Goal: Information Seeking & Learning: Learn about a topic

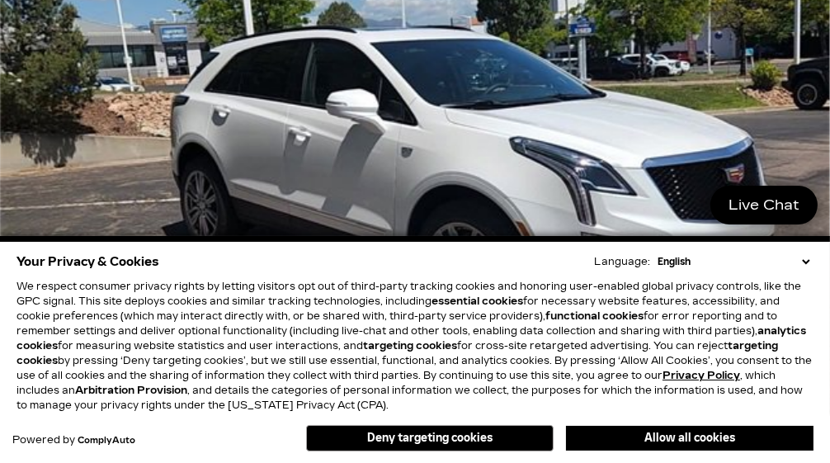
click at [462, 442] on button "Deny targeting cookies" at bounding box center [429, 438] width 247 height 26
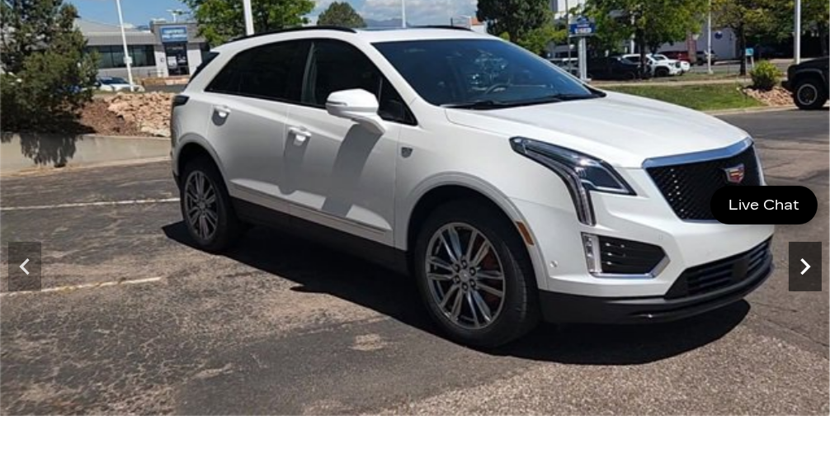
click at [796, 259] on icon "Next" at bounding box center [804, 266] width 33 height 33
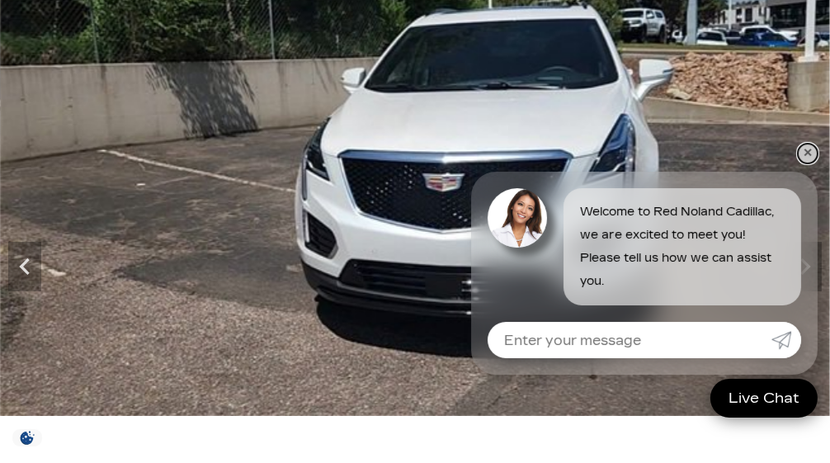
click at [813, 158] on link "✕" at bounding box center [807, 153] width 20 height 20
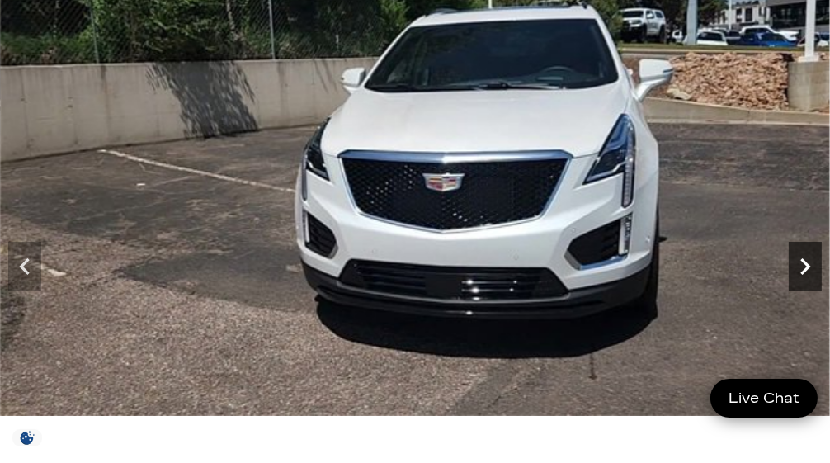
click at [801, 261] on icon "Next" at bounding box center [804, 266] width 33 height 33
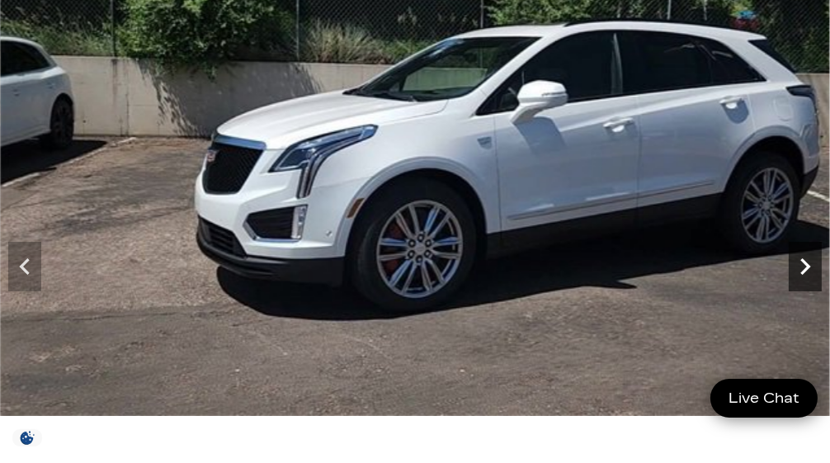
click at [801, 261] on icon "Next" at bounding box center [804, 266] width 33 height 33
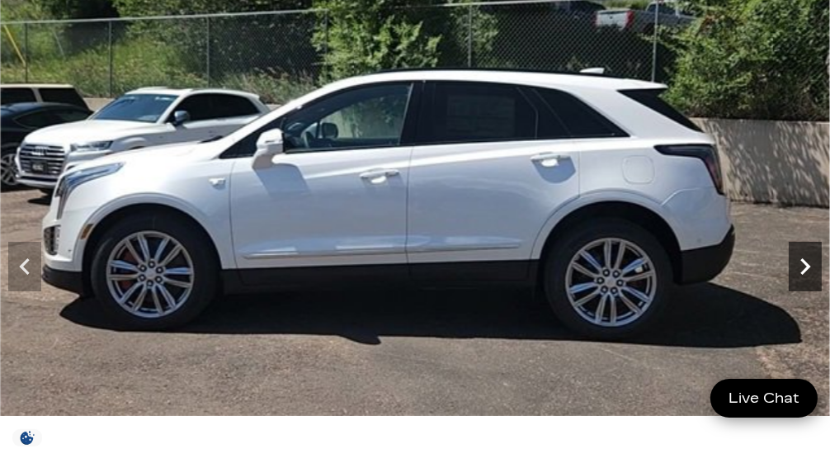
click at [801, 261] on icon "Next" at bounding box center [804, 266] width 33 height 33
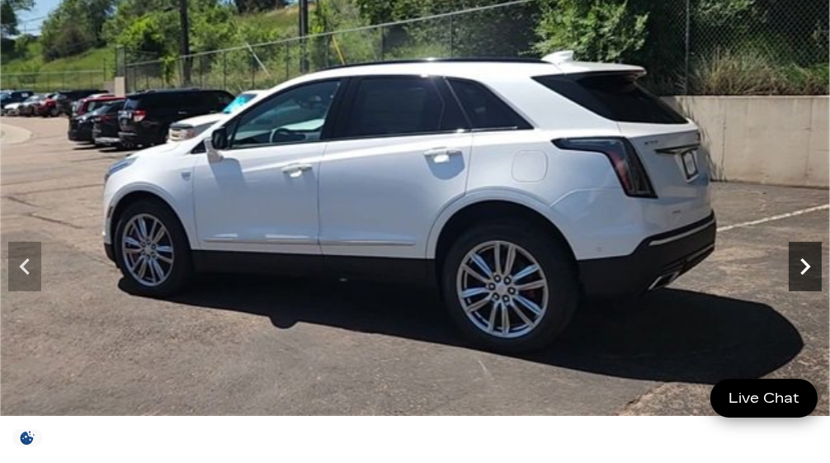
click at [801, 261] on icon "Next" at bounding box center [804, 266] width 33 height 33
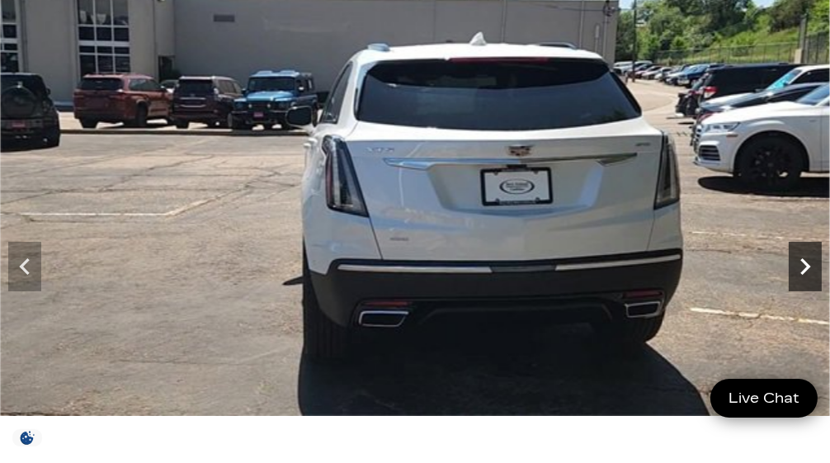
click at [801, 261] on icon "Next" at bounding box center [804, 266] width 33 height 33
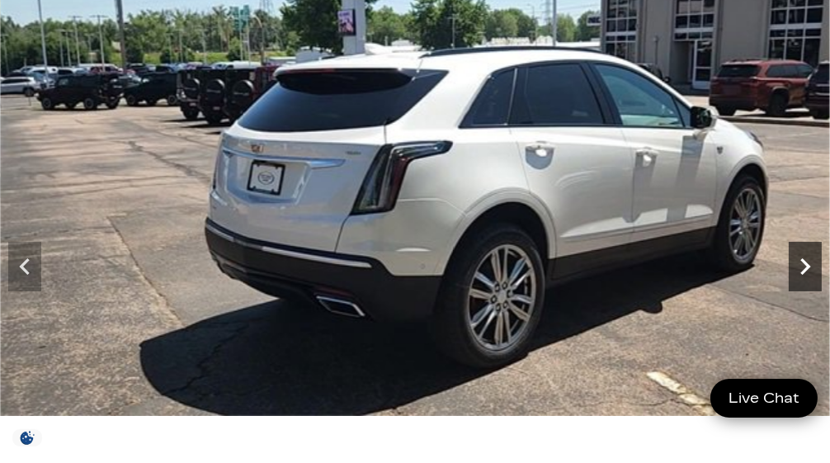
click at [801, 261] on icon "Next" at bounding box center [804, 266] width 33 height 33
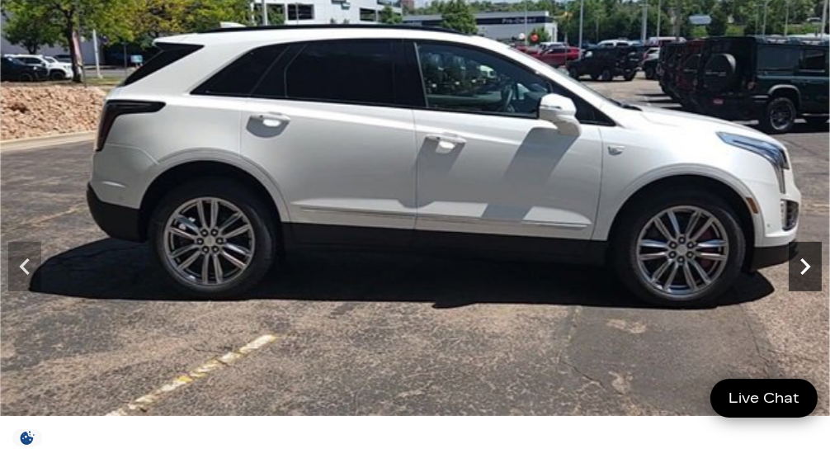
click at [801, 261] on icon "Next" at bounding box center [804, 266] width 33 height 33
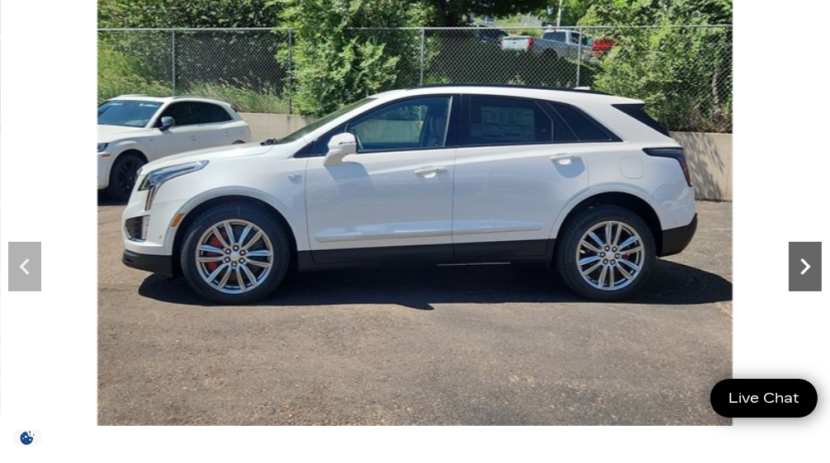
click at [801, 261] on icon "Next" at bounding box center [804, 266] width 33 height 33
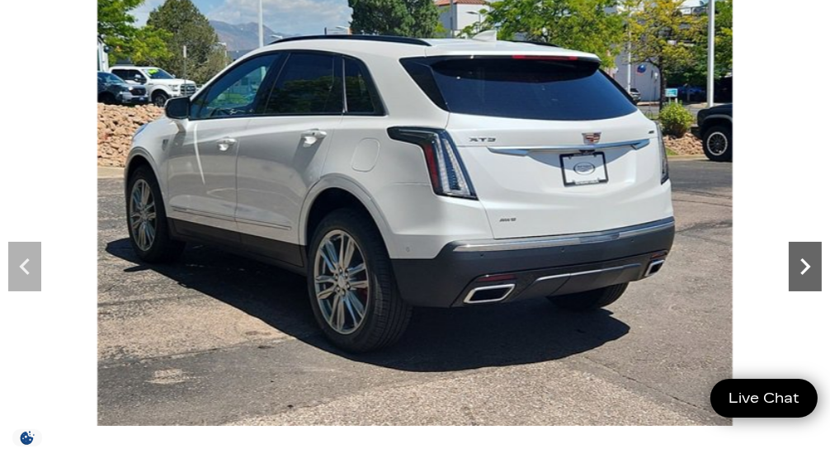
click at [801, 261] on icon "Next" at bounding box center [804, 266] width 33 height 33
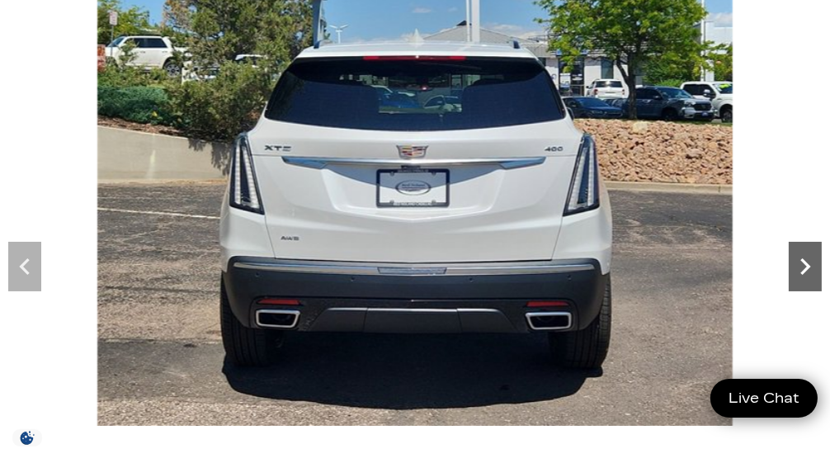
click at [801, 261] on icon "Next" at bounding box center [804, 266] width 33 height 33
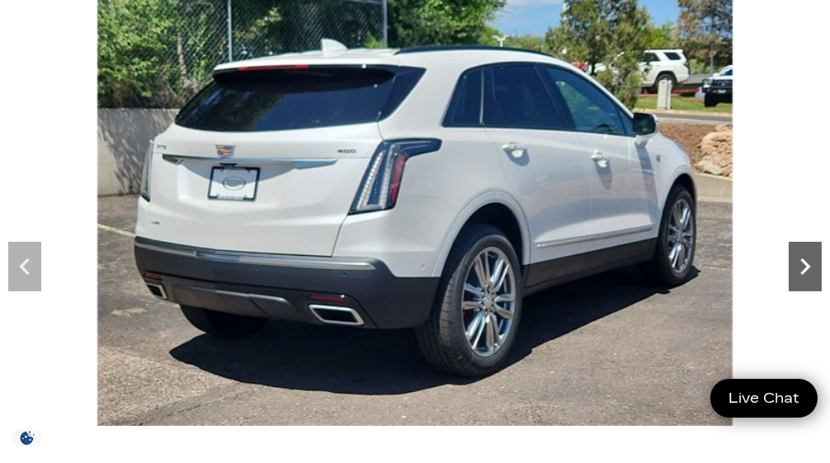
click at [801, 261] on icon "Next" at bounding box center [804, 266] width 33 height 33
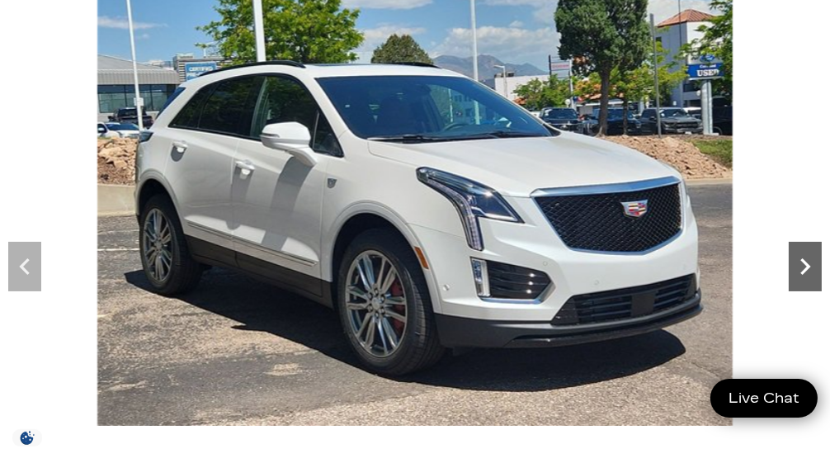
click at [801, 261] on icon "Next" at bounding box center [804, 266] width 33 height 33
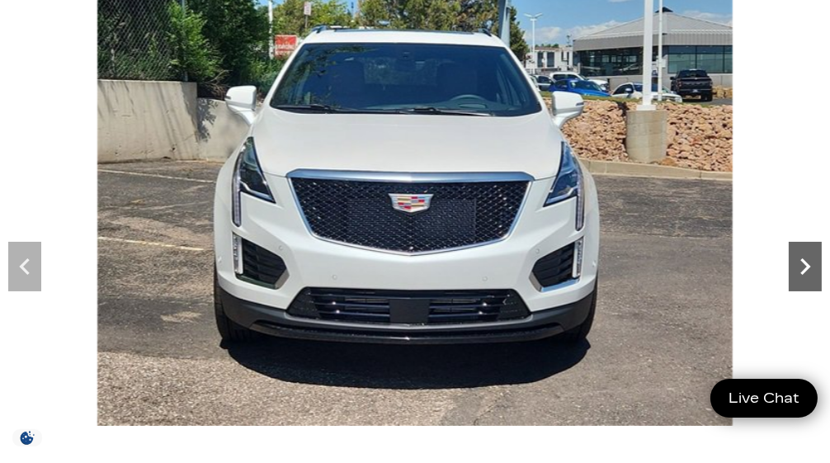
click at [801, 261] on icon "Next" at bounding box center [804, 266] width 33 height 33
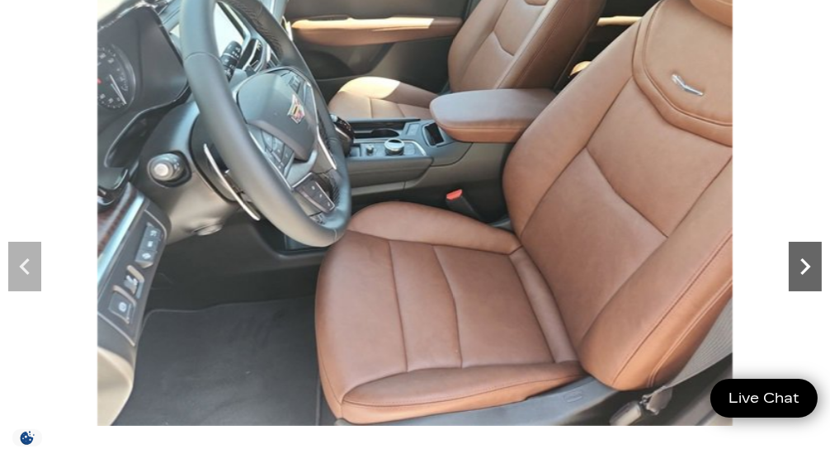
click at [801, 261] on icon "Next" at bounding box center [804, 266] width 33 height 33
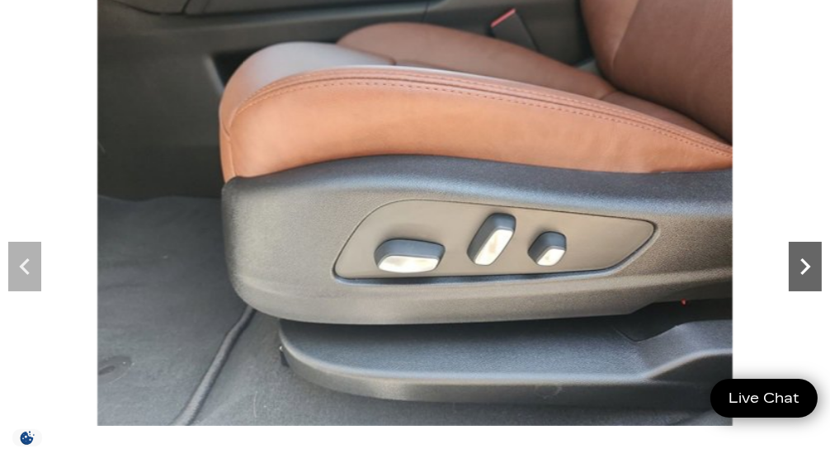
click at [801, 261] on icon "Next" at bounding box center [804, 266] width 33 height 33
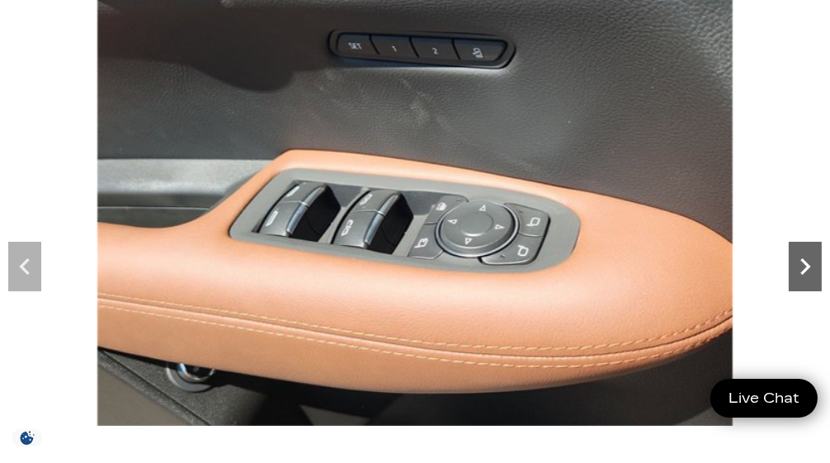
click at [801, 261] on icon "Next" at bounding box center [804, 266] width 33 height 33
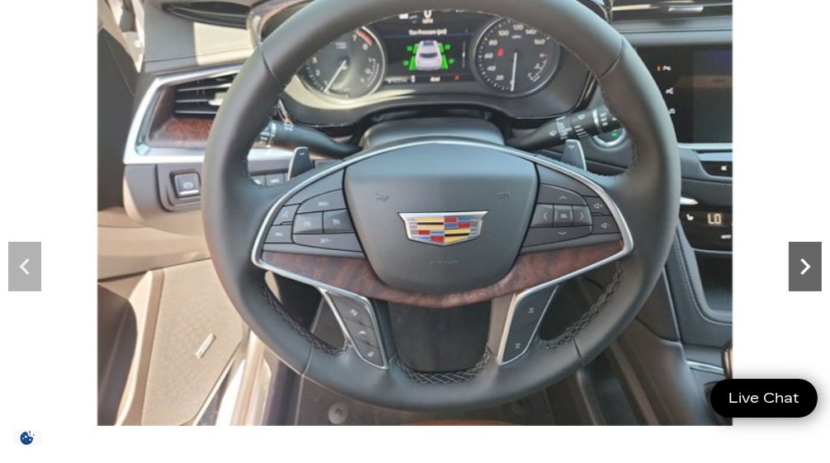
click at [801, 261] on icon "Next" at bounding box center [804, 266] width 33 height 33
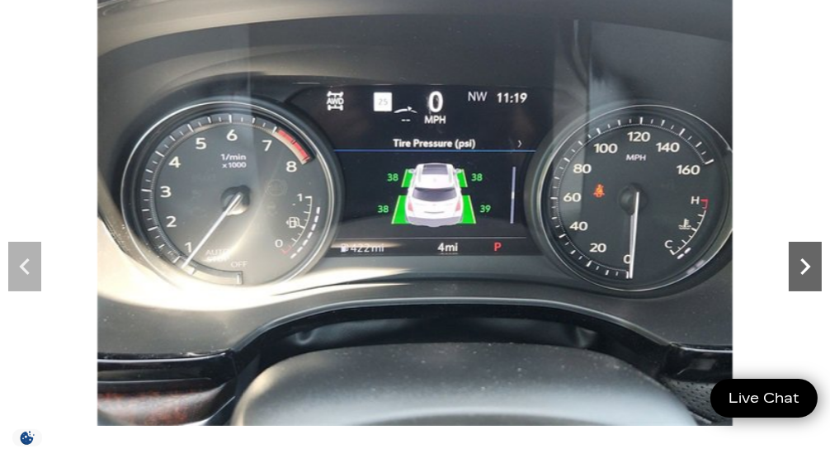
click at [801, 261] on icon "Next" at bounding box center [804, 266] width 33 height 33
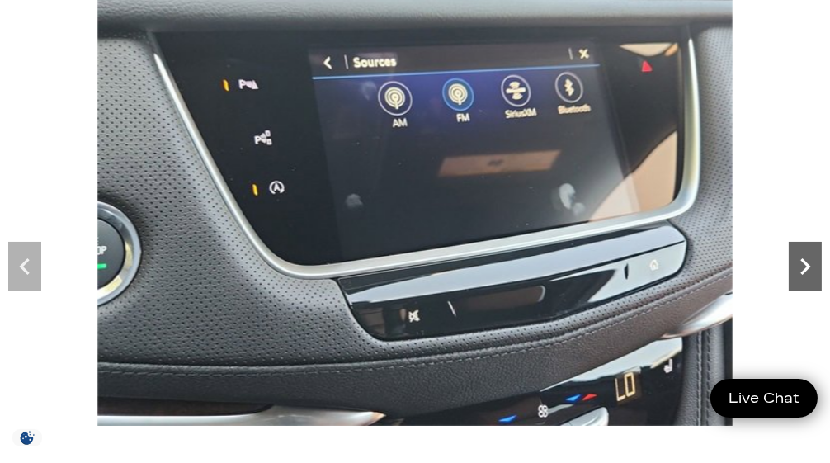
click at [801, 261] on icon "Next" at bounding box center [804, 266] width 33 height 33
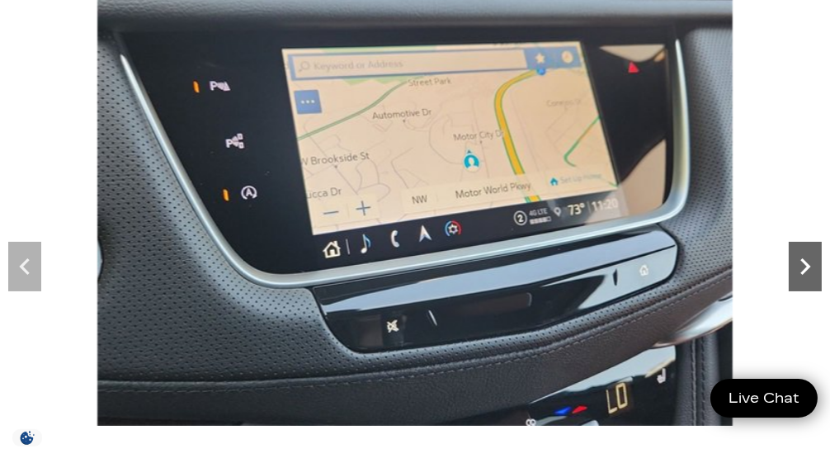
click at [801, 261] on icon "Next" at bounding box center [804, 266] width 33 height 33
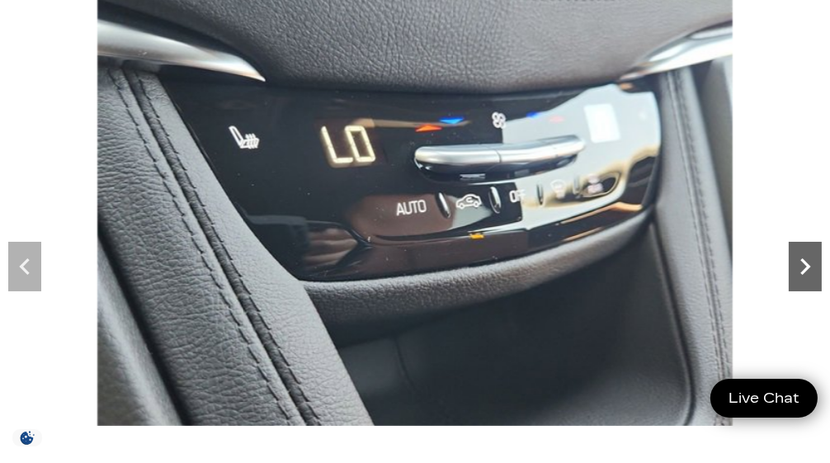
click at [801, 261] on icon "Next" at bounding box center [804, 266] width 33 height 33
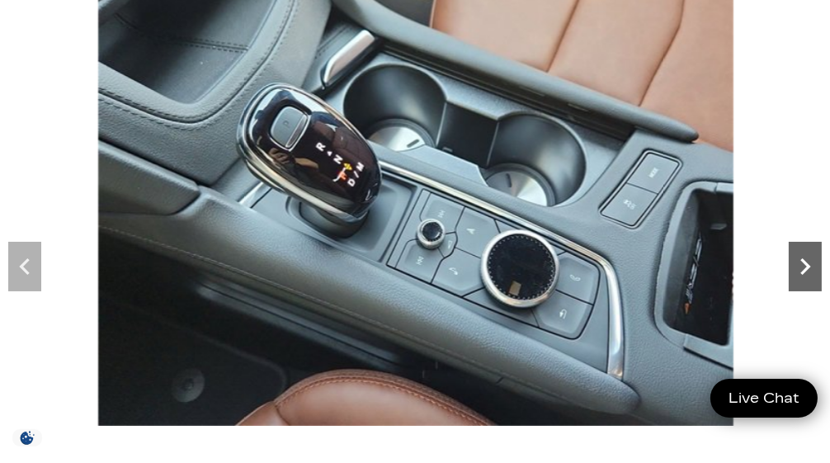
click at [810, 261] on icon "Next" at bounding box center [804, 266] width 33 height 33
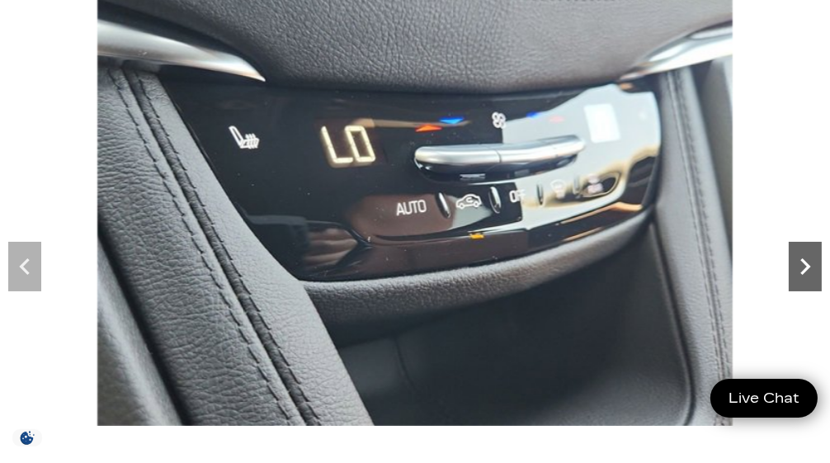
click at [810, 261] on icon "Next" at bounding box center [804, 266] width 33 height 33
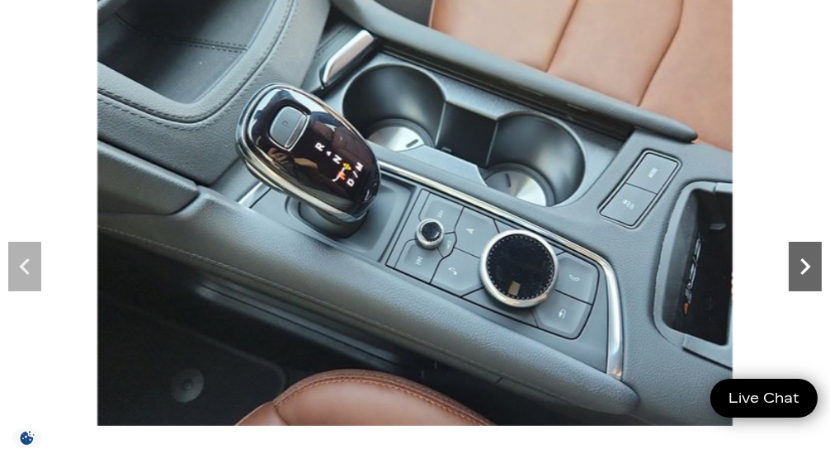
click at [810, 261] on icon "Next" at bounding box center [804, 266] width 33 height 33
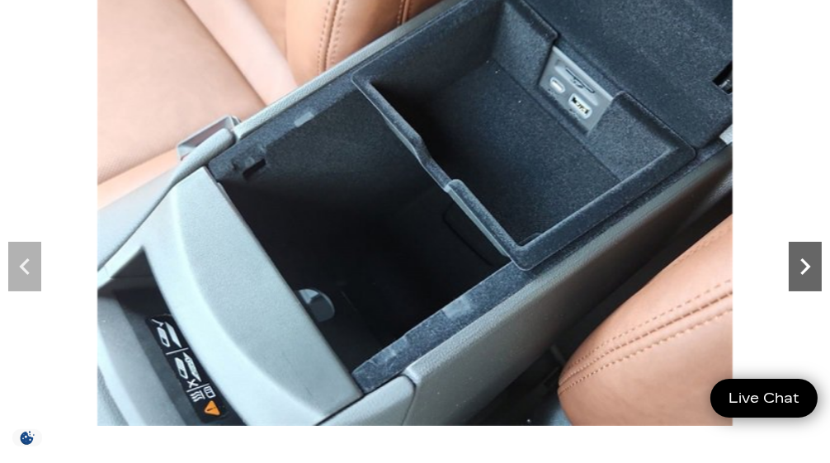
click at [808, 259] on icon "Next" at bounding box center [804, 266] width 33 height 33
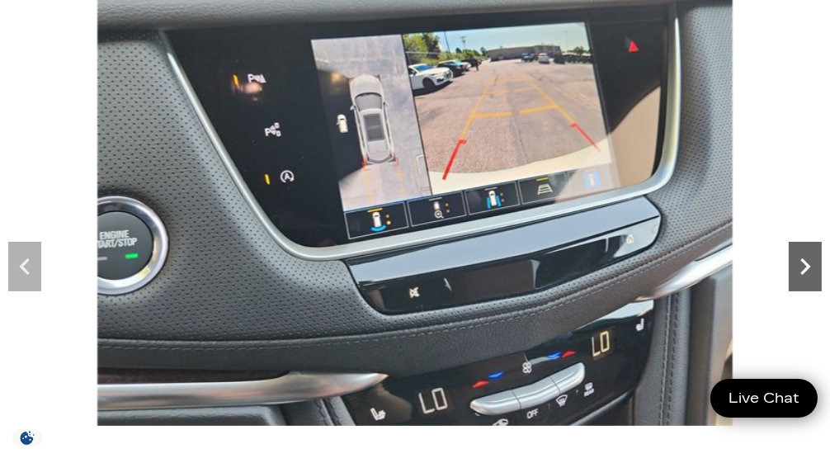
click at [809, 254] on icon "Next" at bounding box center [804, 266] width 33 height 33
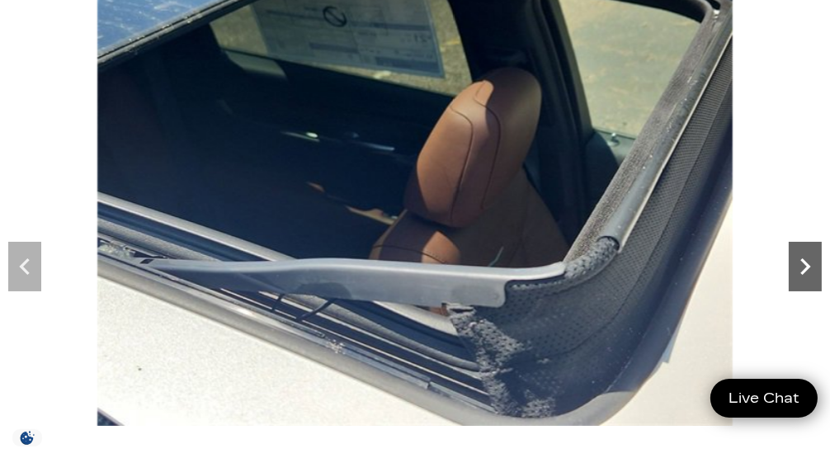
click at [809, 252] on icon "Next" at bounding box center [804, 266] width 33 height 33
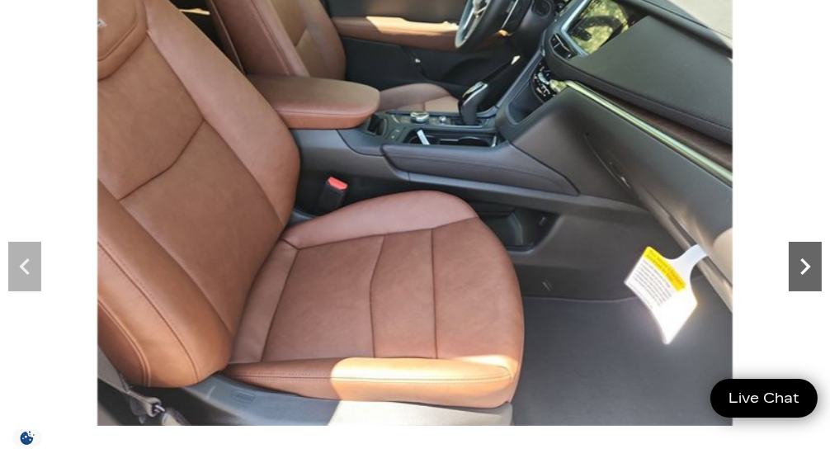
click at [809, 252] on icon "Next" at bounding box center [804, 266] width 33 height 33
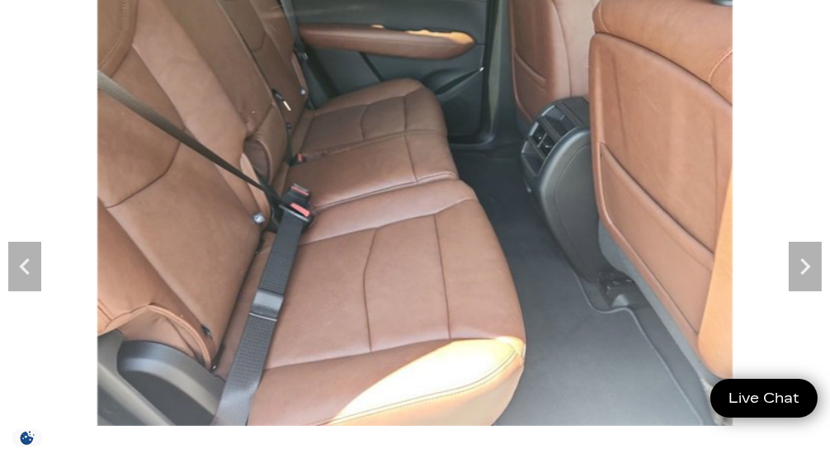
click at [766, 84] on img at bounding box center [415, 187] width 830 height 477
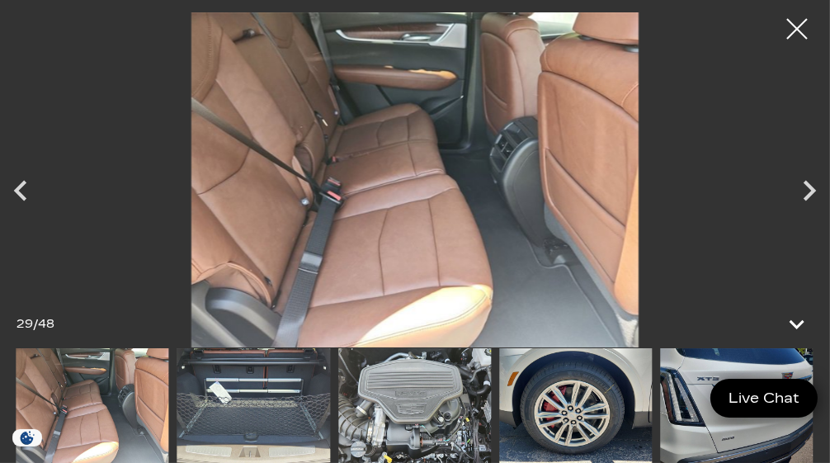
scroll to position [139, 0]
click at [28, 186] on icon "Previous" at bounding box center [20, 190] width 41 height 41
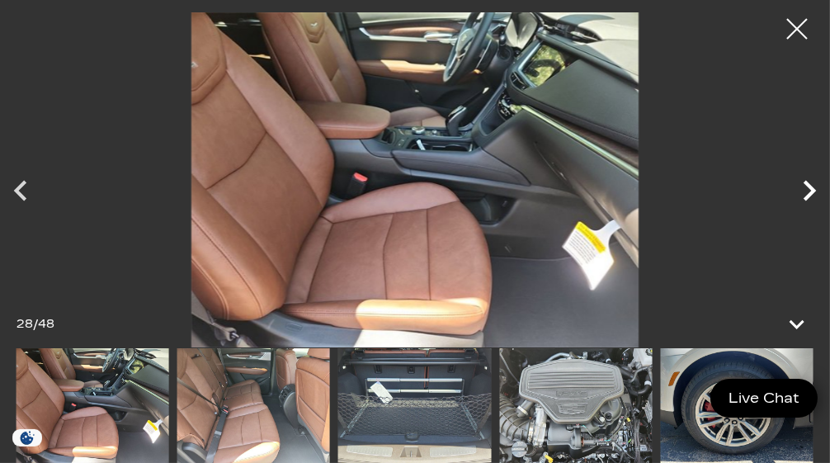
click at [802, 194] on icon "Next" at bounding box center [808, 190] width 41 height 41
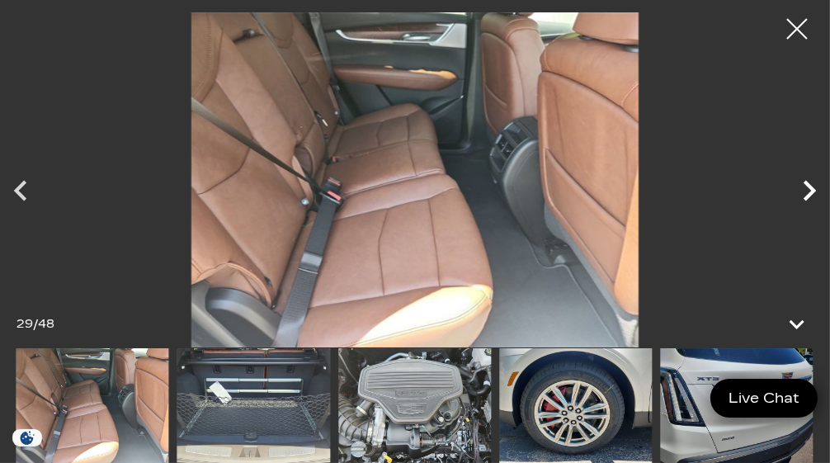
click at [802, 194] on icon "Next" at bounding box center [808, 190] width 41 height 41
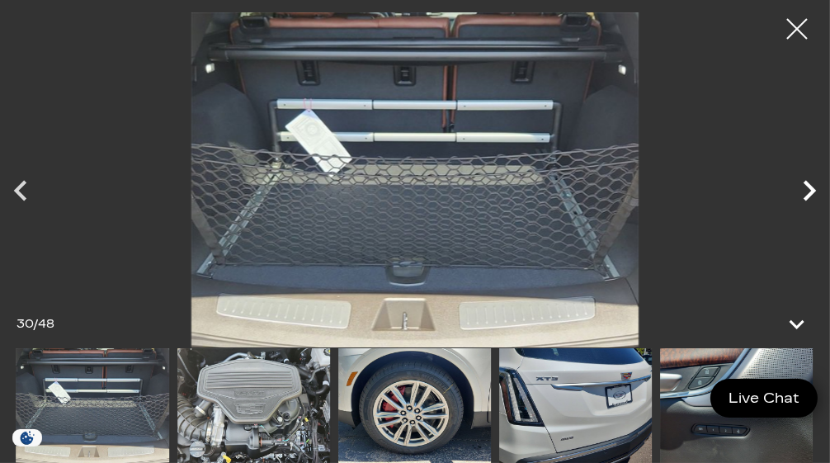
click at [802, 191] on icon "Next" at bounding box center [808, 190] width 41 height 41
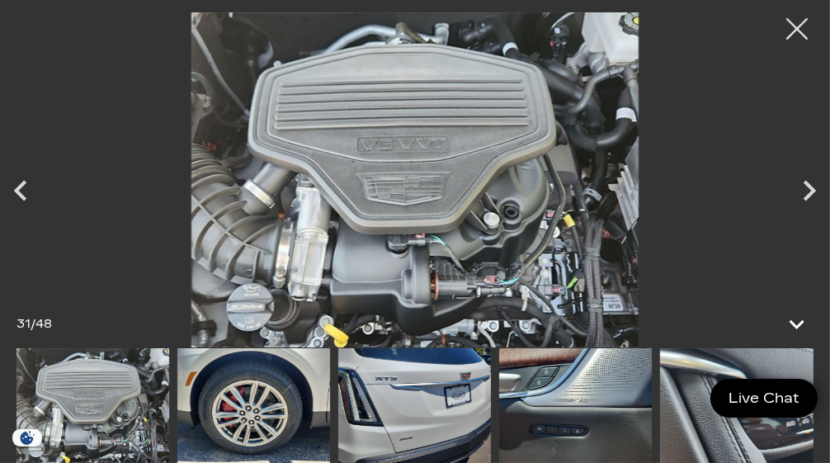
click at [788, 34] on div at bounding box center [797, 29] width 44 height 44
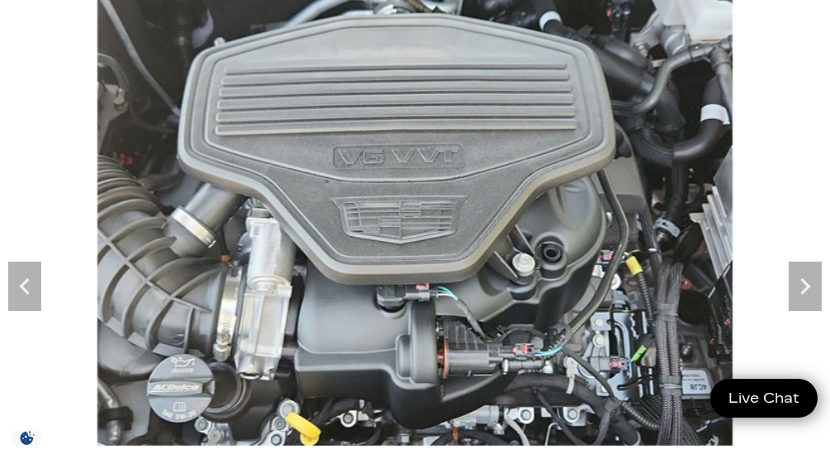
scroll to position [0, 0]
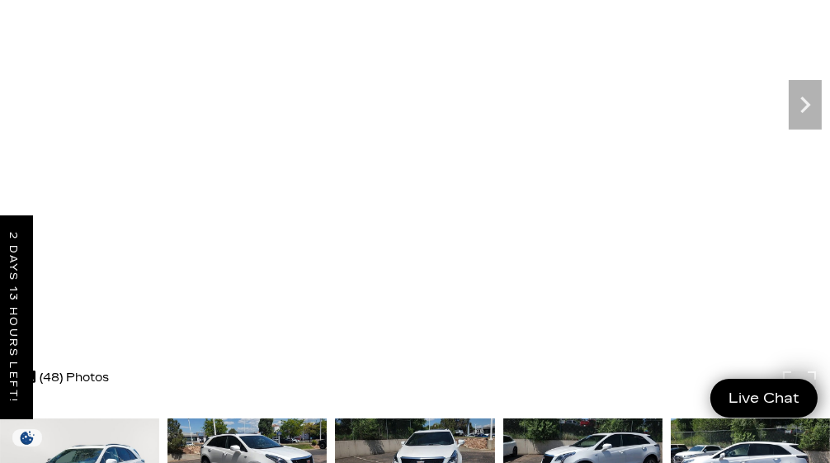
scroll to position [199, 0]
